Goal: Information Seeking & Learning: Find specific fact

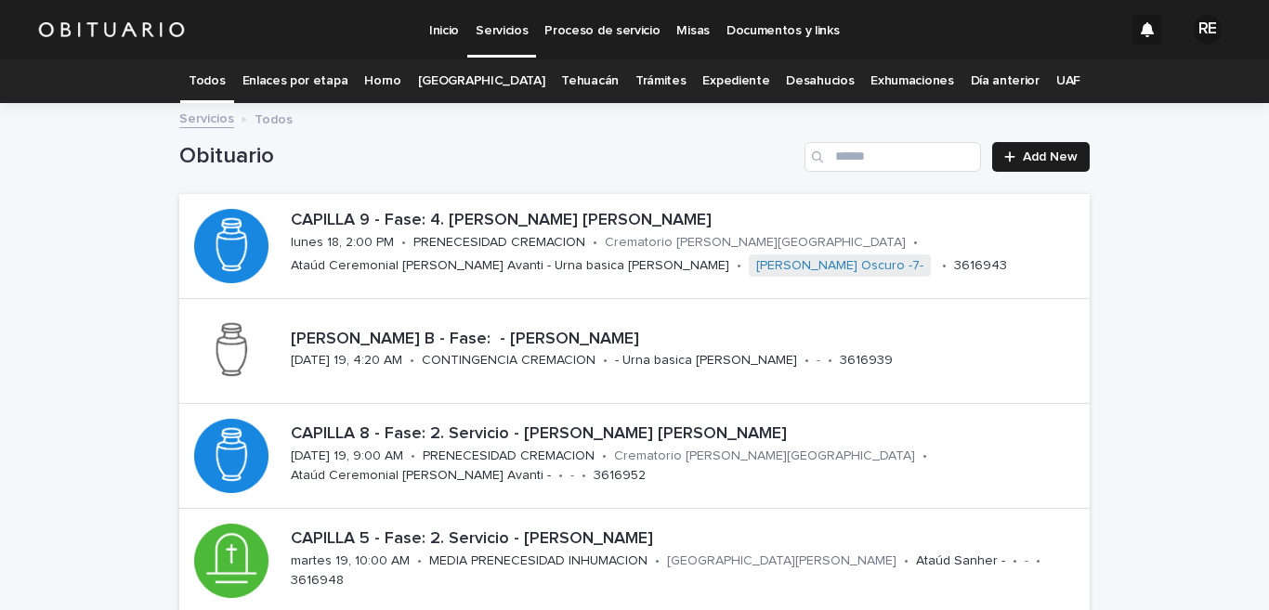
click at [709, 81] on link "Expediente" at bounding box center [735, 81] width 67 height 44
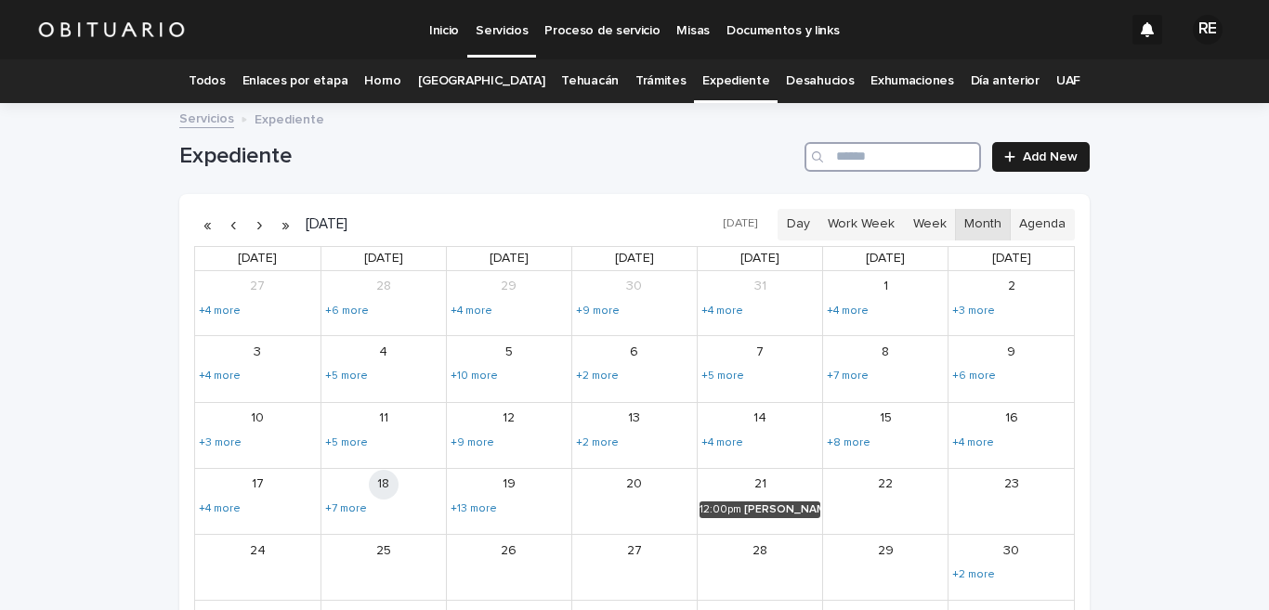
click at [868, 164] on input "Search" at bounding box center [893, 157] width 177 height 30
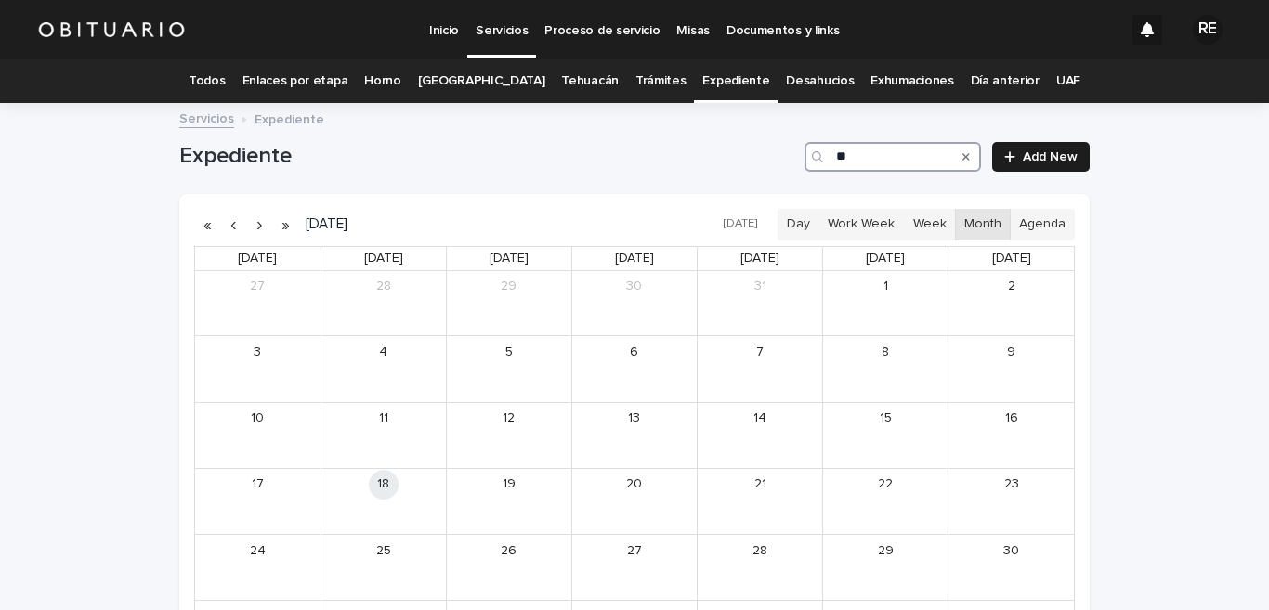
type input "*"
click at [888, 438] on div "[PERSON_NAME] Y [PERSON_NAME] [PERSON_NAME]" at bounding box center [906, 444] width 80 height 13
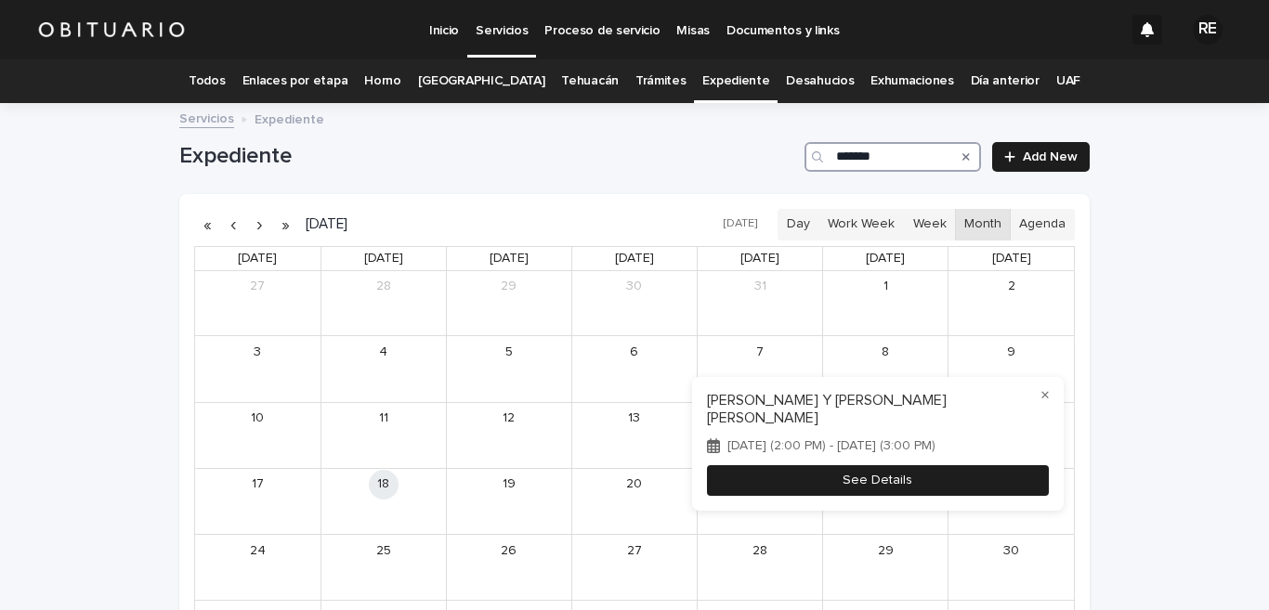
type input "*******"
click at [951, 465] on button "See Details" at bounding box center [878, 480] width 342 height 31
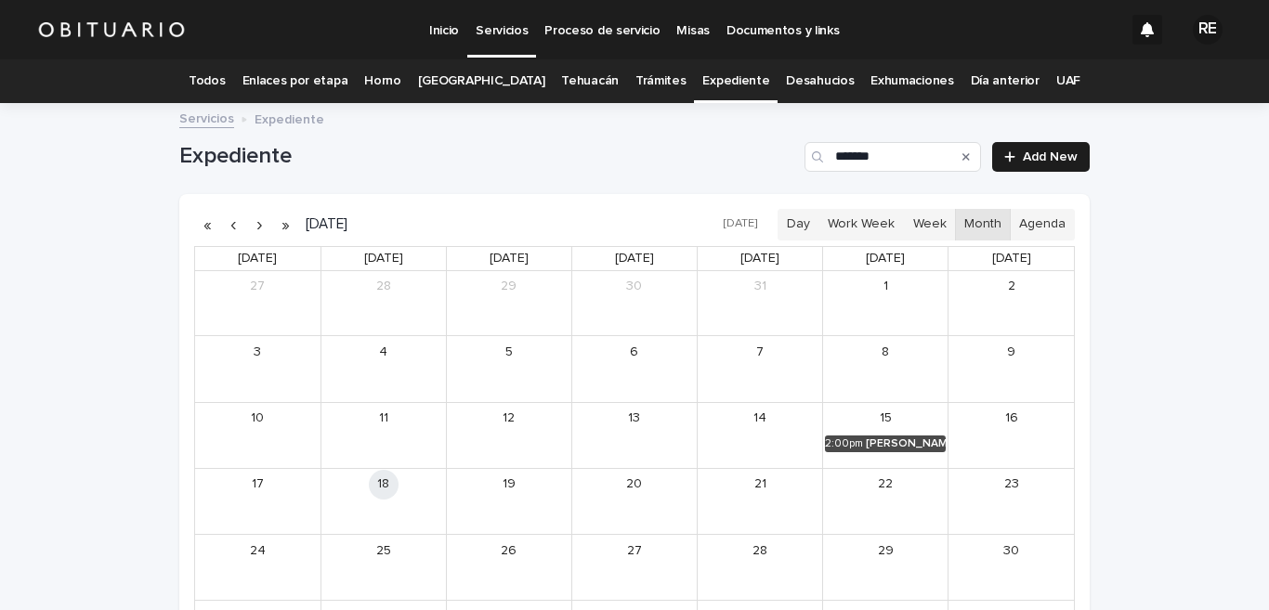
click at [962, 155] on icon "Search" at bounding box center [965, 156] width 7 height 7
click at [900, 155] on input "*******" at bounding box center [893, 157] width 177 height 30
type input "*"
click at [853, 151] on input "Search" at bounding box center [893, 157] width 177 height 30
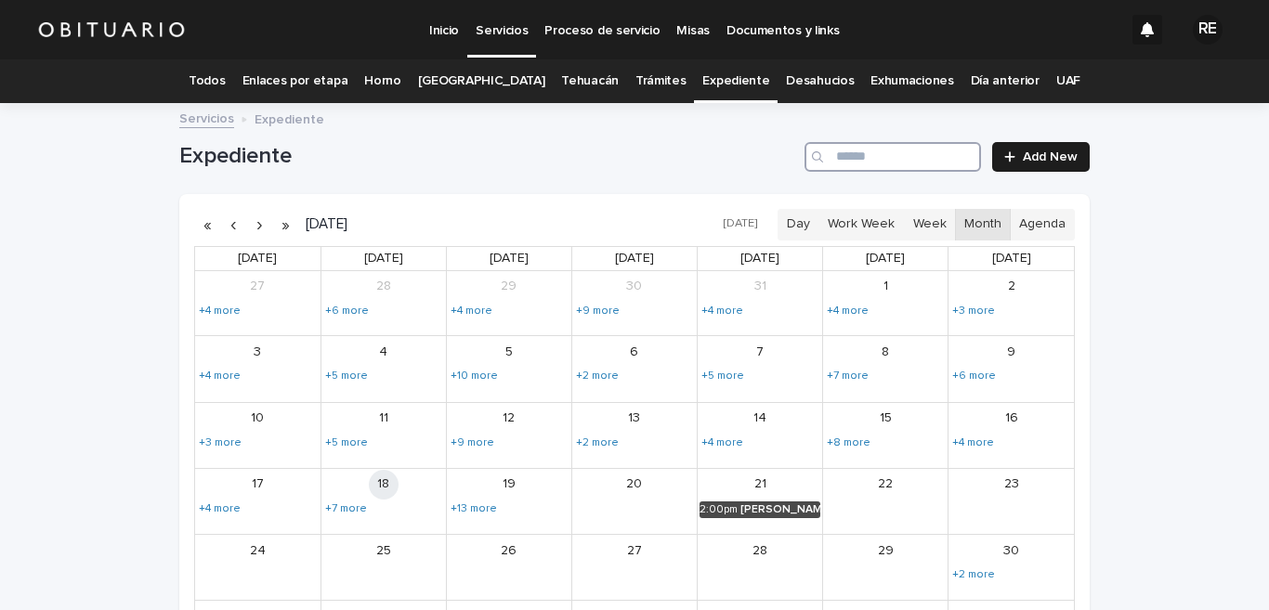
click at [897, 157] on input "Search" at bounding box center [893, 157] width 177 height 30
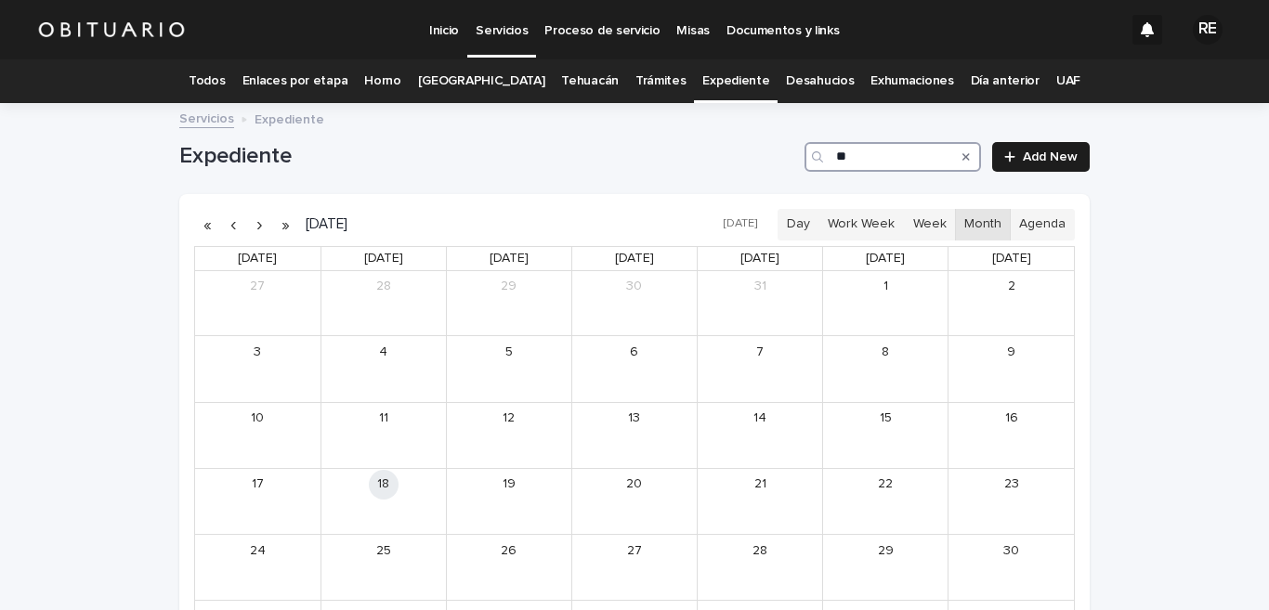
type input "*"
type input "*********"
click at [224, 80] on link "Todos" at bounding box center [207, 81] width 36 height 44
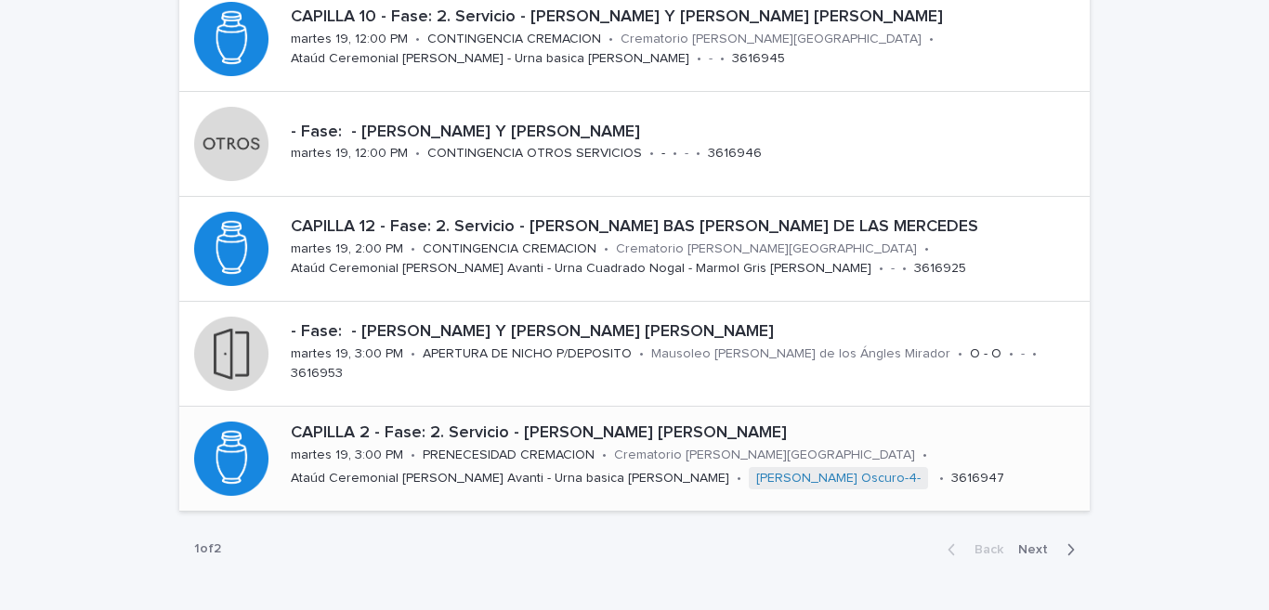
scroll to position [841, 0]
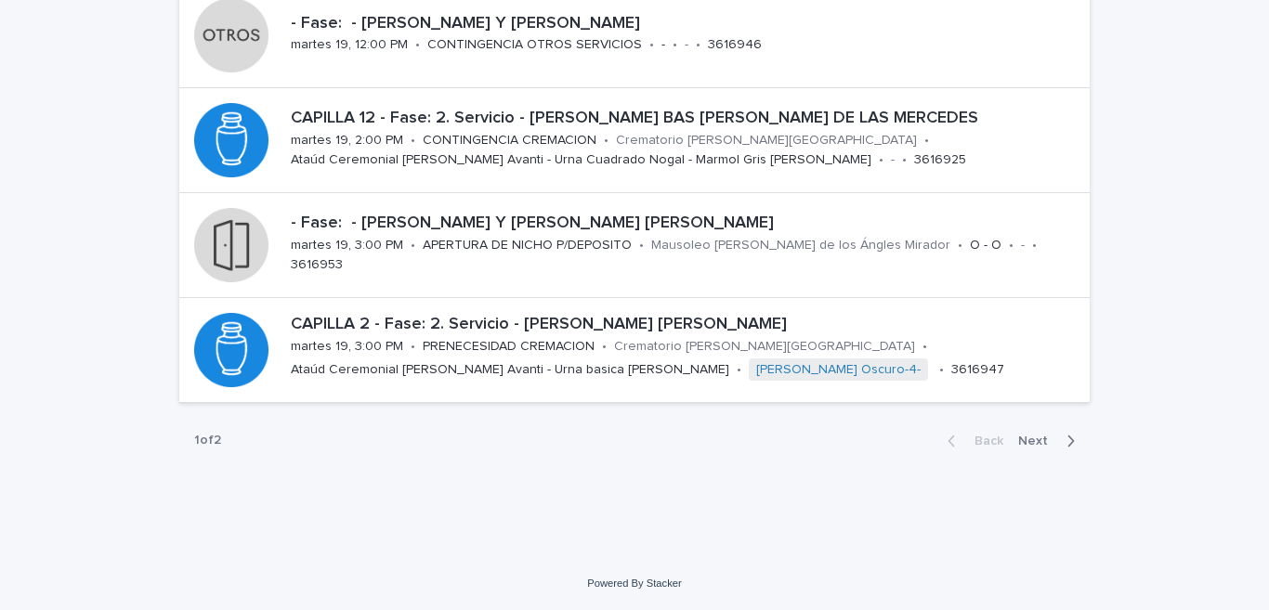
click at [1067, 440] on icon "button" at bounding box center [1071, 441] width 8 height 17
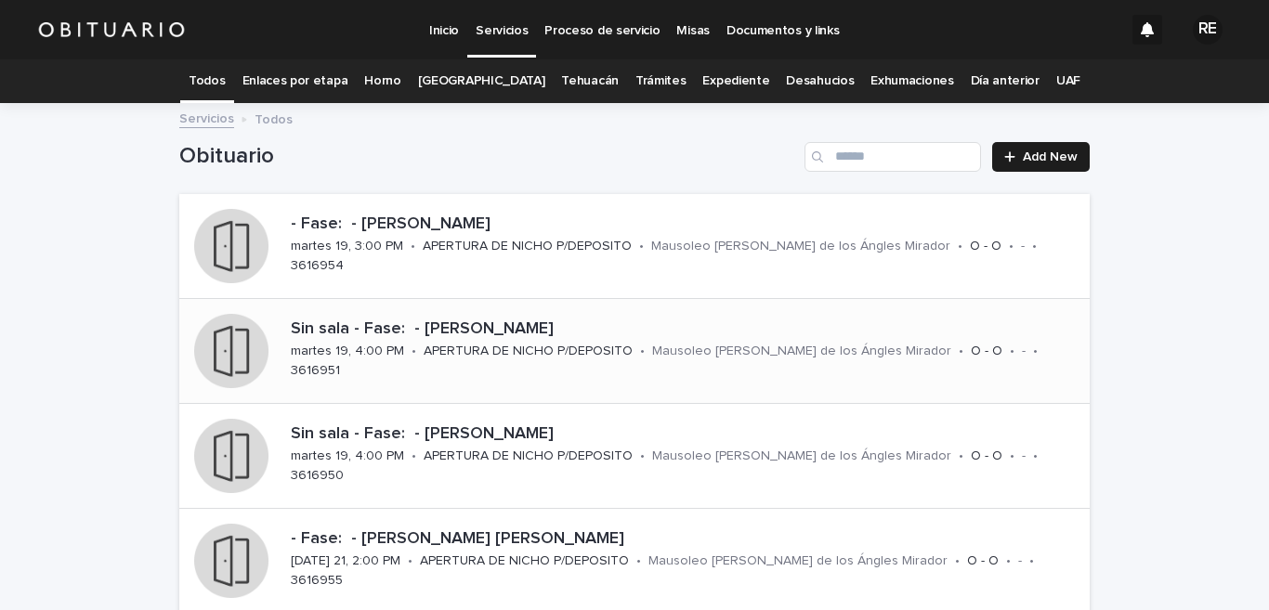
scroll to position [183, 0]
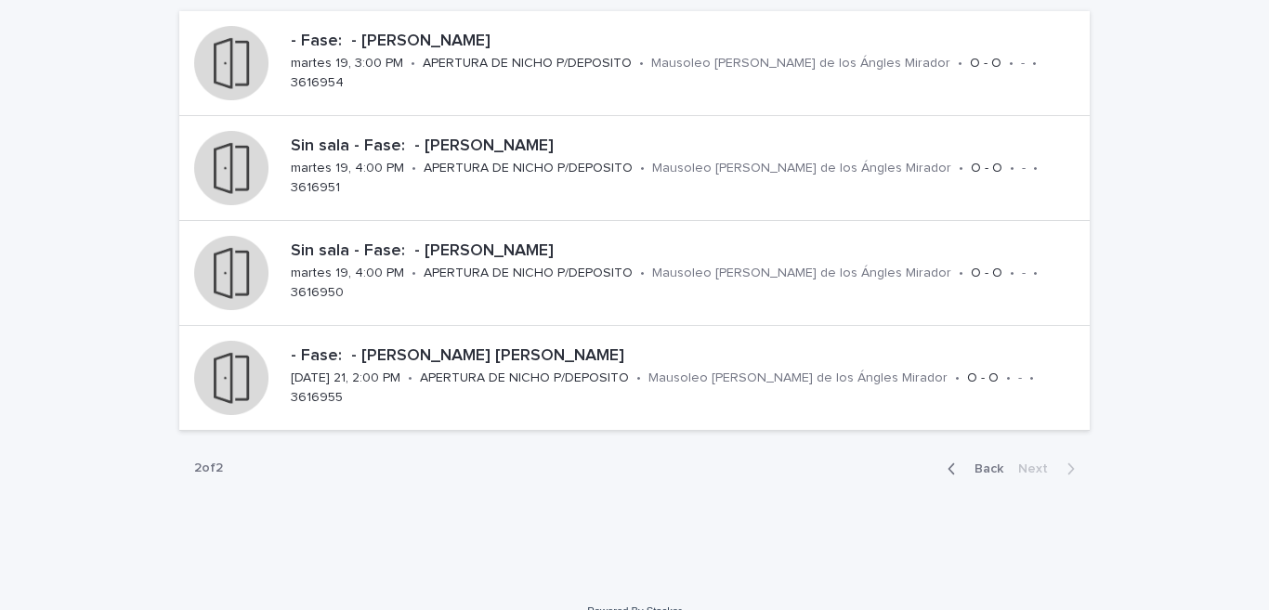
click at [949, 467] on icon "button" at bounding box center [952, 469] width 7 height 11
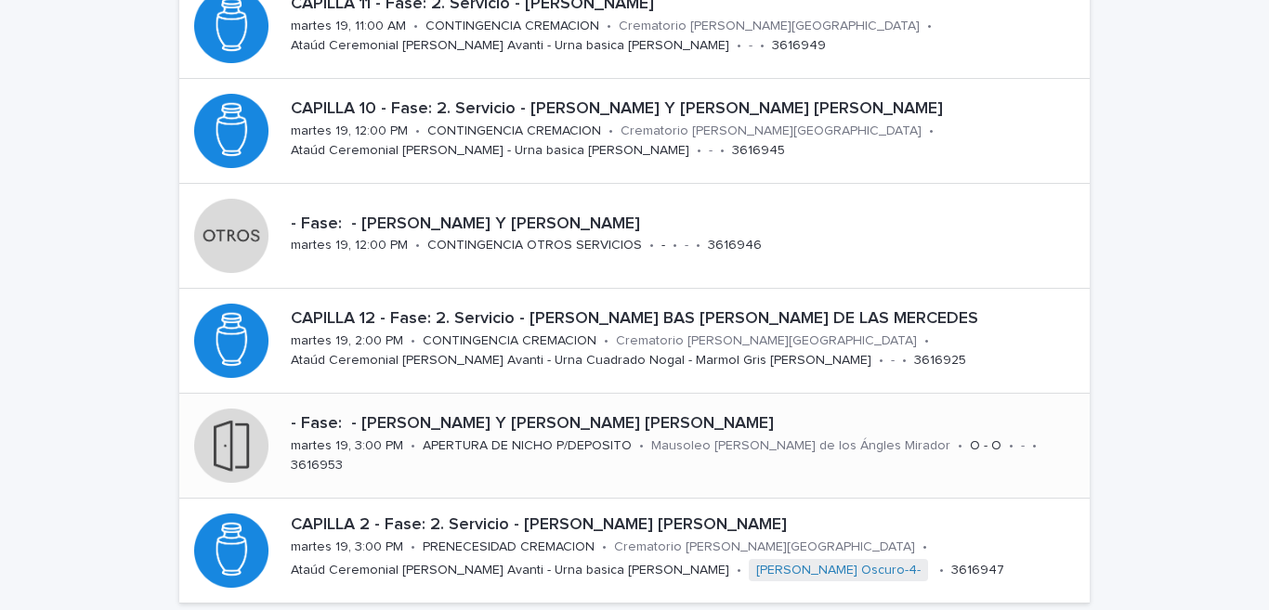
scroll to position [732, 0]
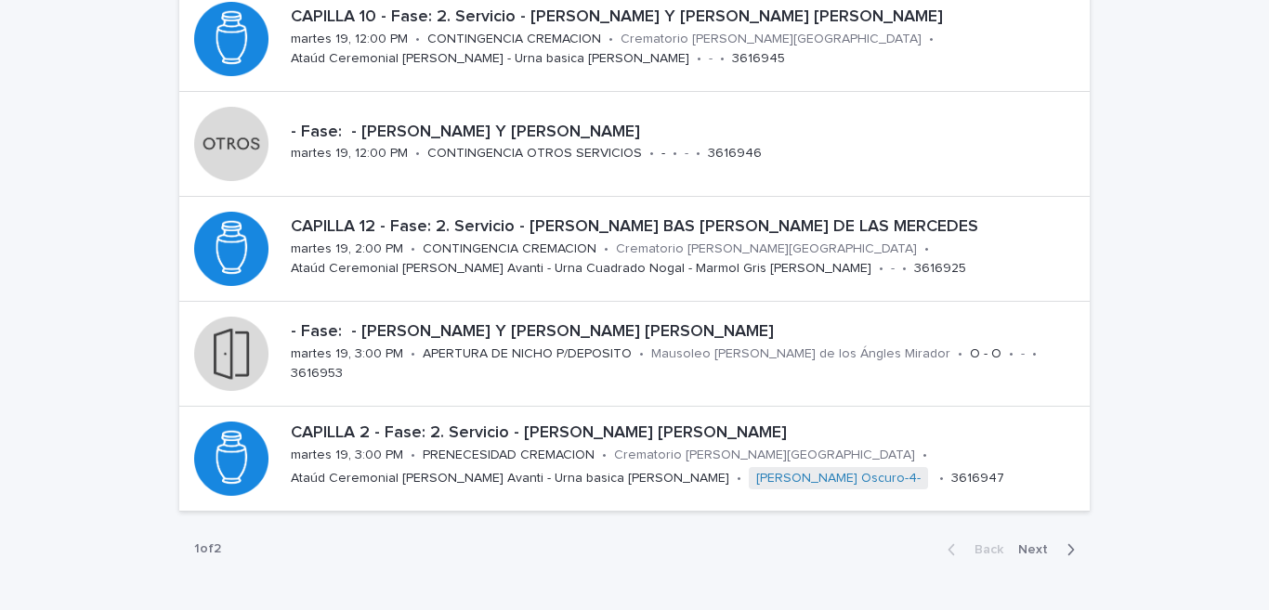
click at [1027, 552] on span "Next" at bounding box center [1038, 549] width 41 height 13
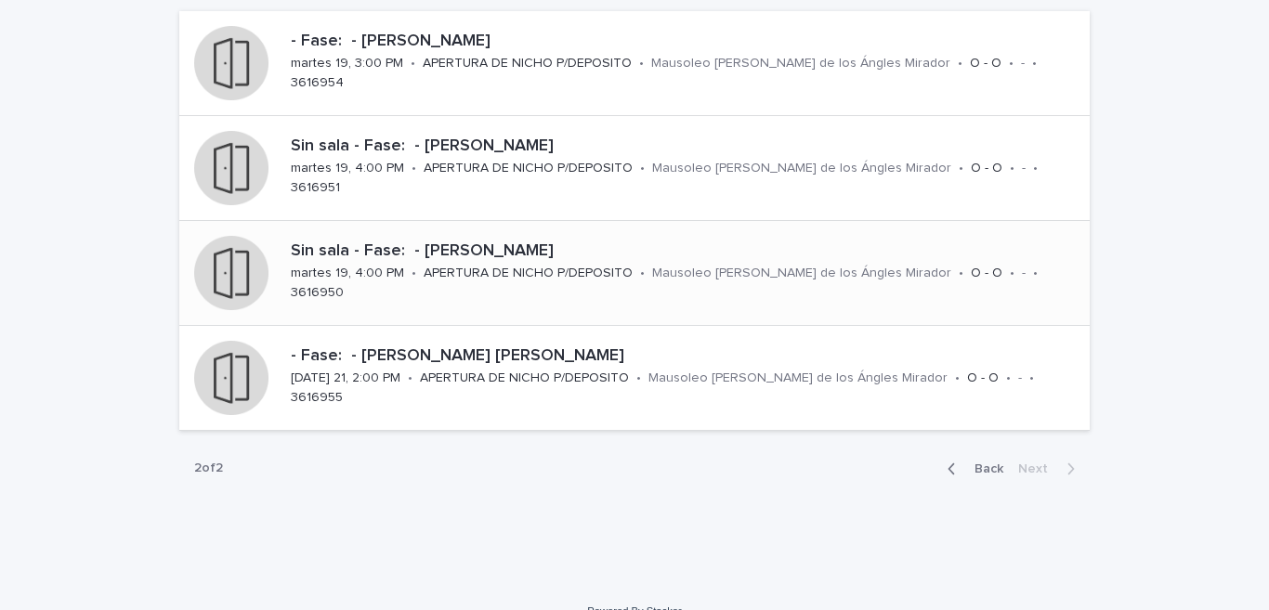
scroll to position [211, 0]
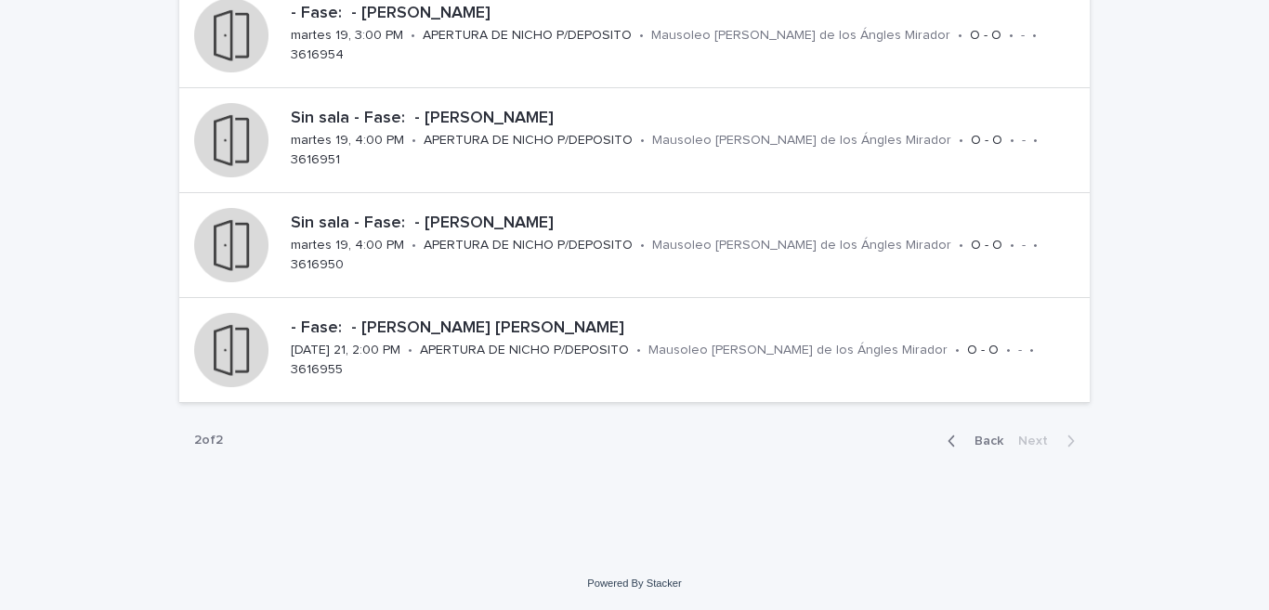
click at [970, 443] on span "Back" at bounding box center [983, 441] width 40 height 13
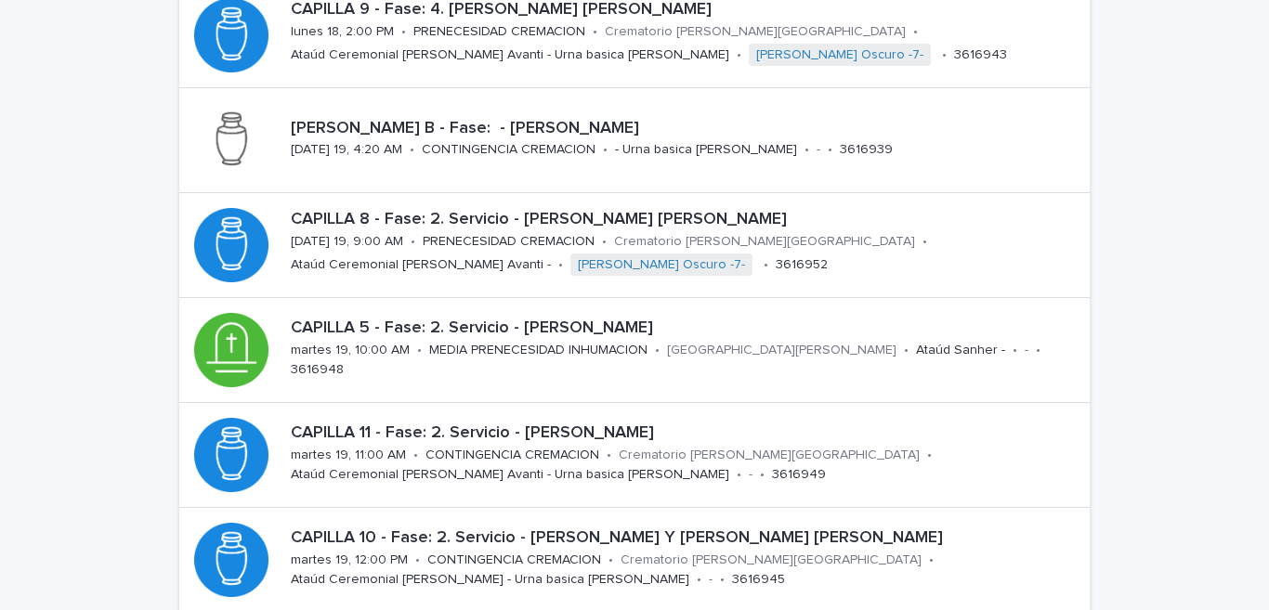
scroll to position [526, 0]
